Goal: Complete application form

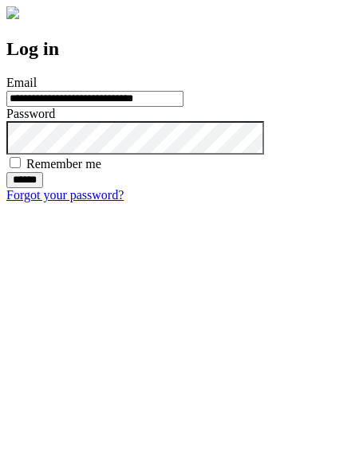
type input "**********"
click at [43, 188] on input "******" at bounding box center [24, 180] width 37 height 16
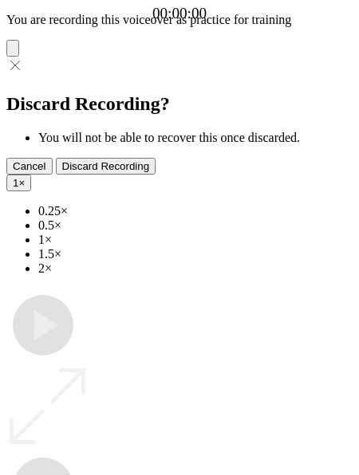
type input "**********"
